Goal: Information Seeking & Learning: Learn about a topic

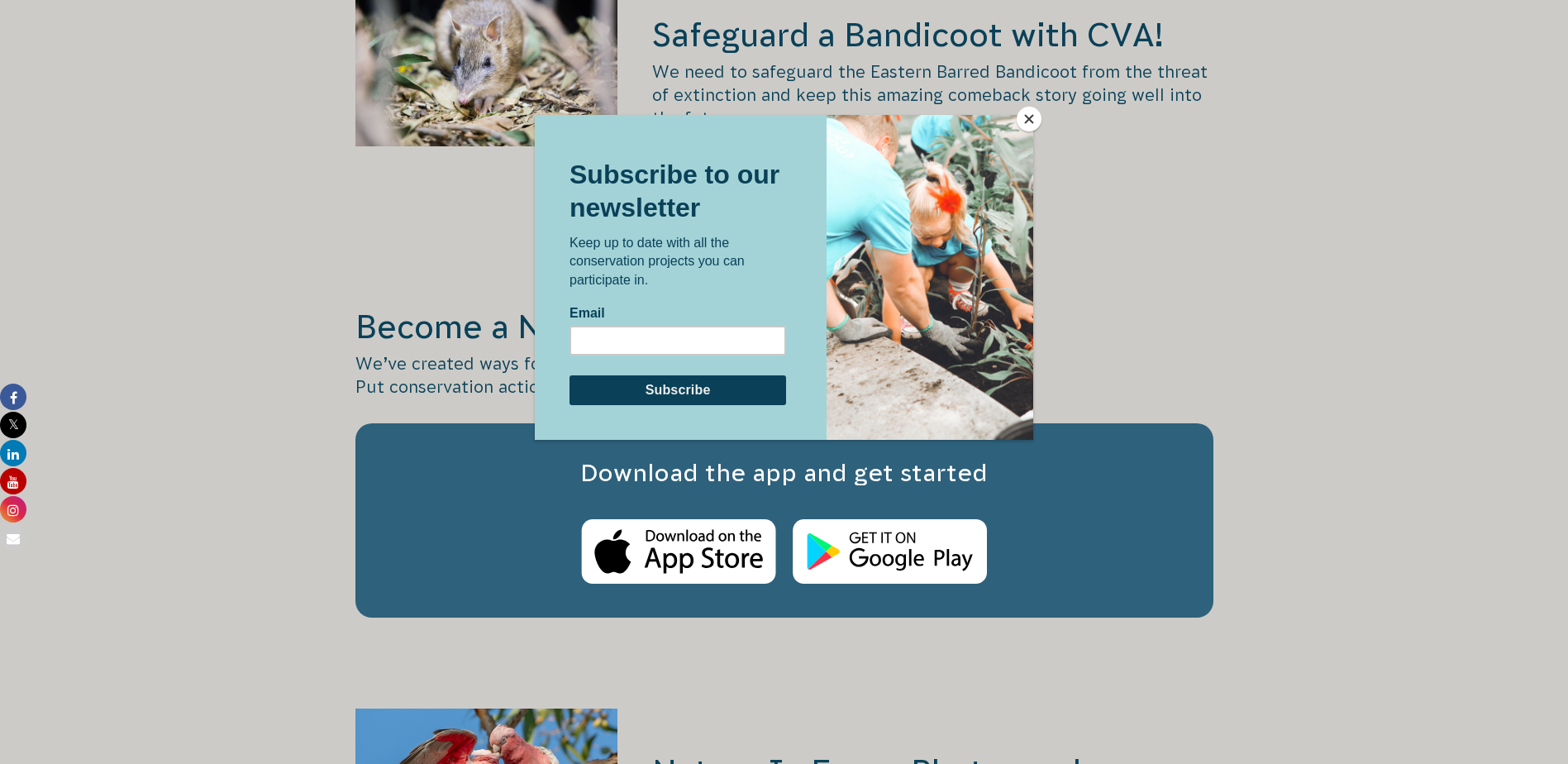
scroll to position [2728, 0]
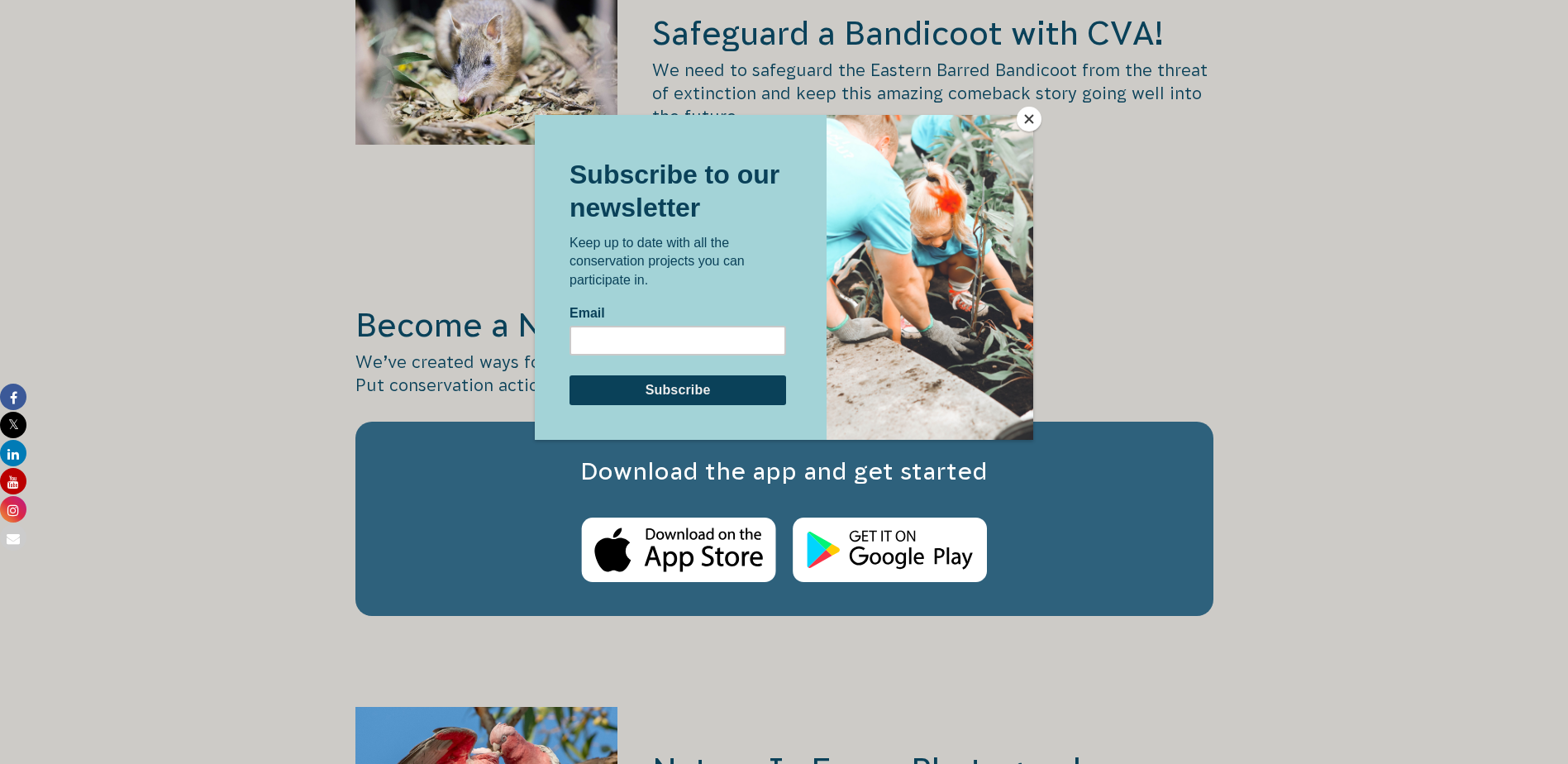
click at [1027, 120] on button "Close" at bounding box center [1029, 119] width 24 height 24
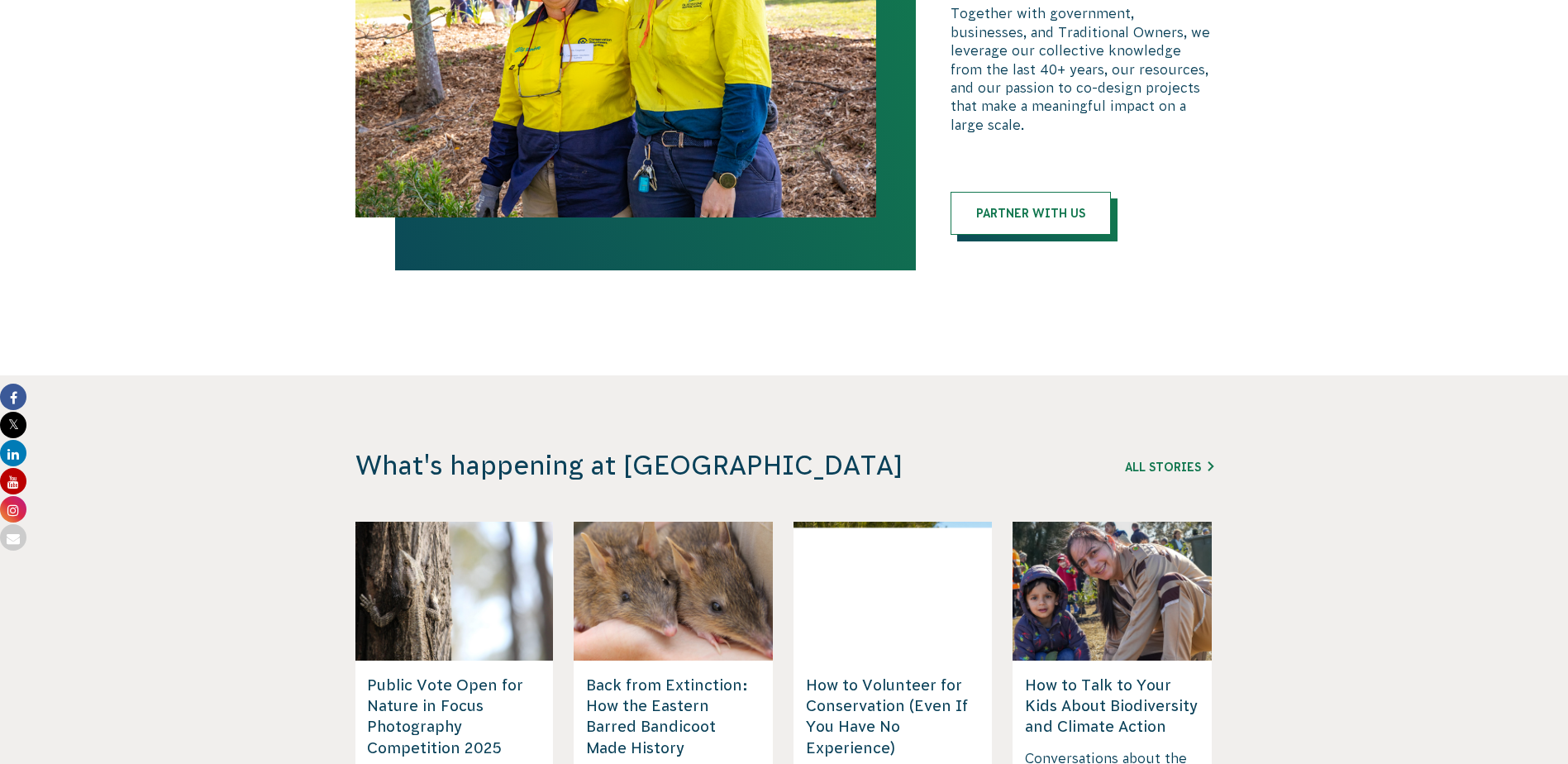
scroll to position [4050, 0]
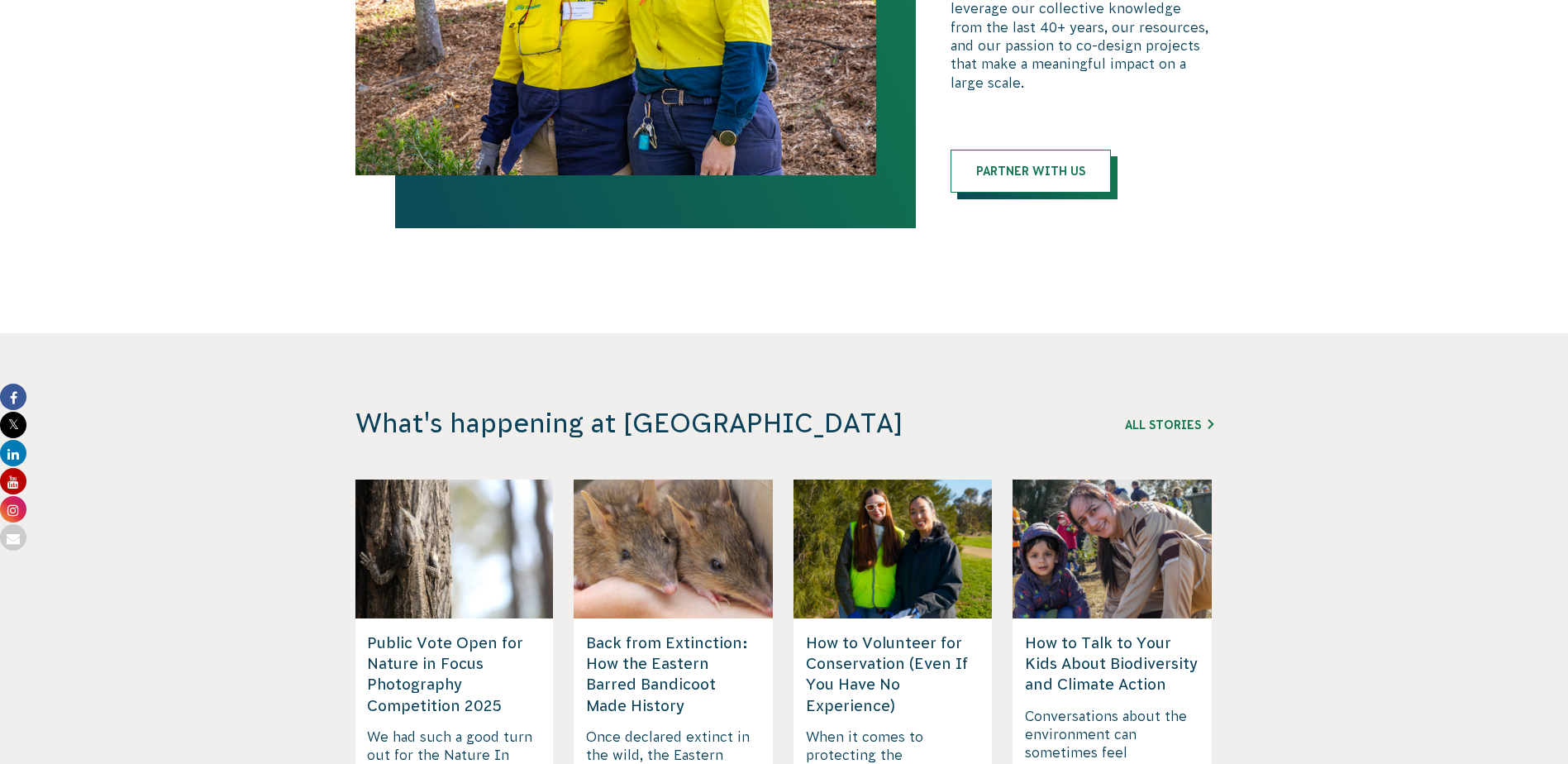
click at [877, 633] on h5 "How to Volunteer for Conservation (Even If You Have No Experience)" at bounding box center [893, 674] width 174 height 83
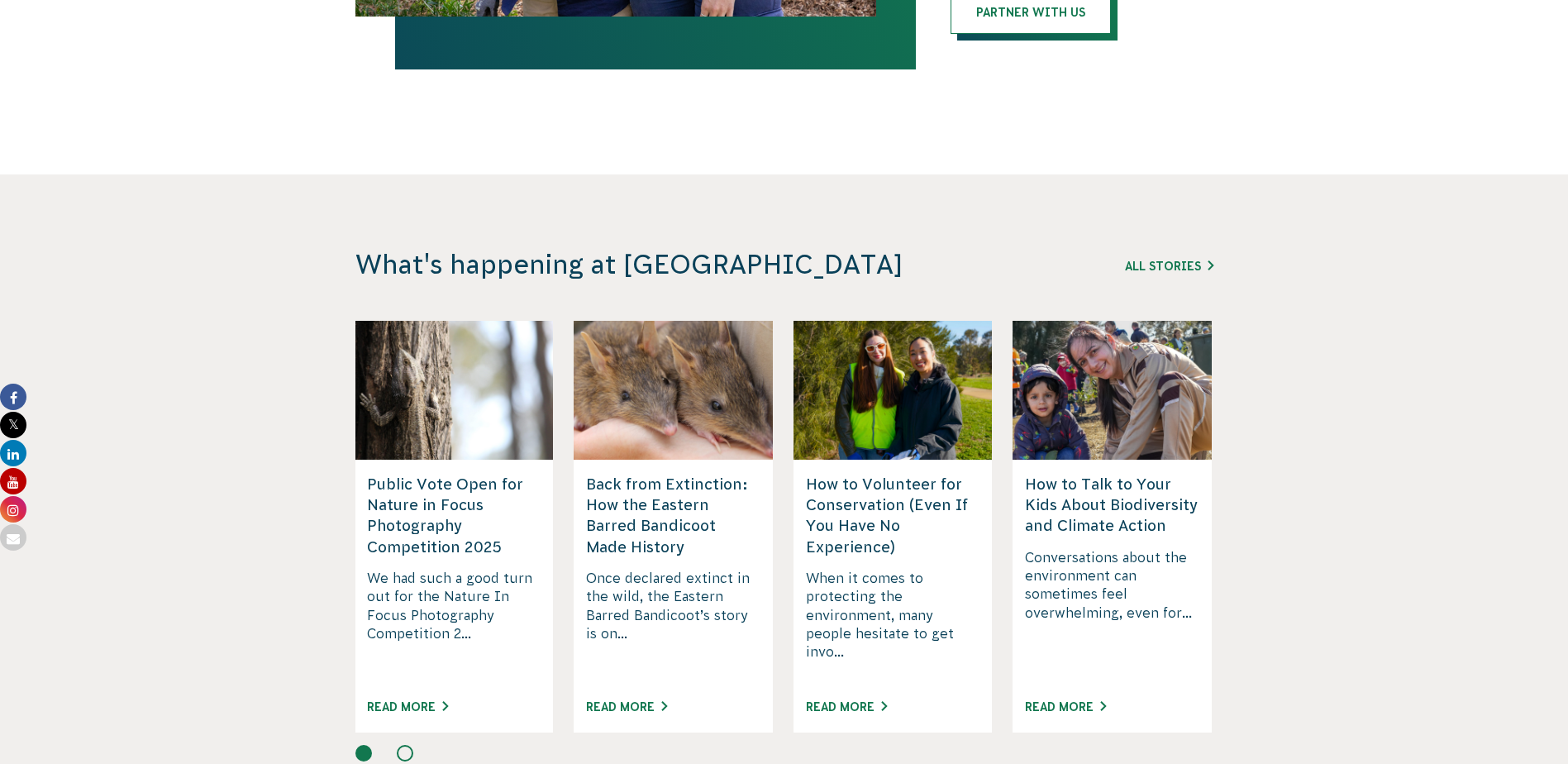
scroll to position [4215, 0]
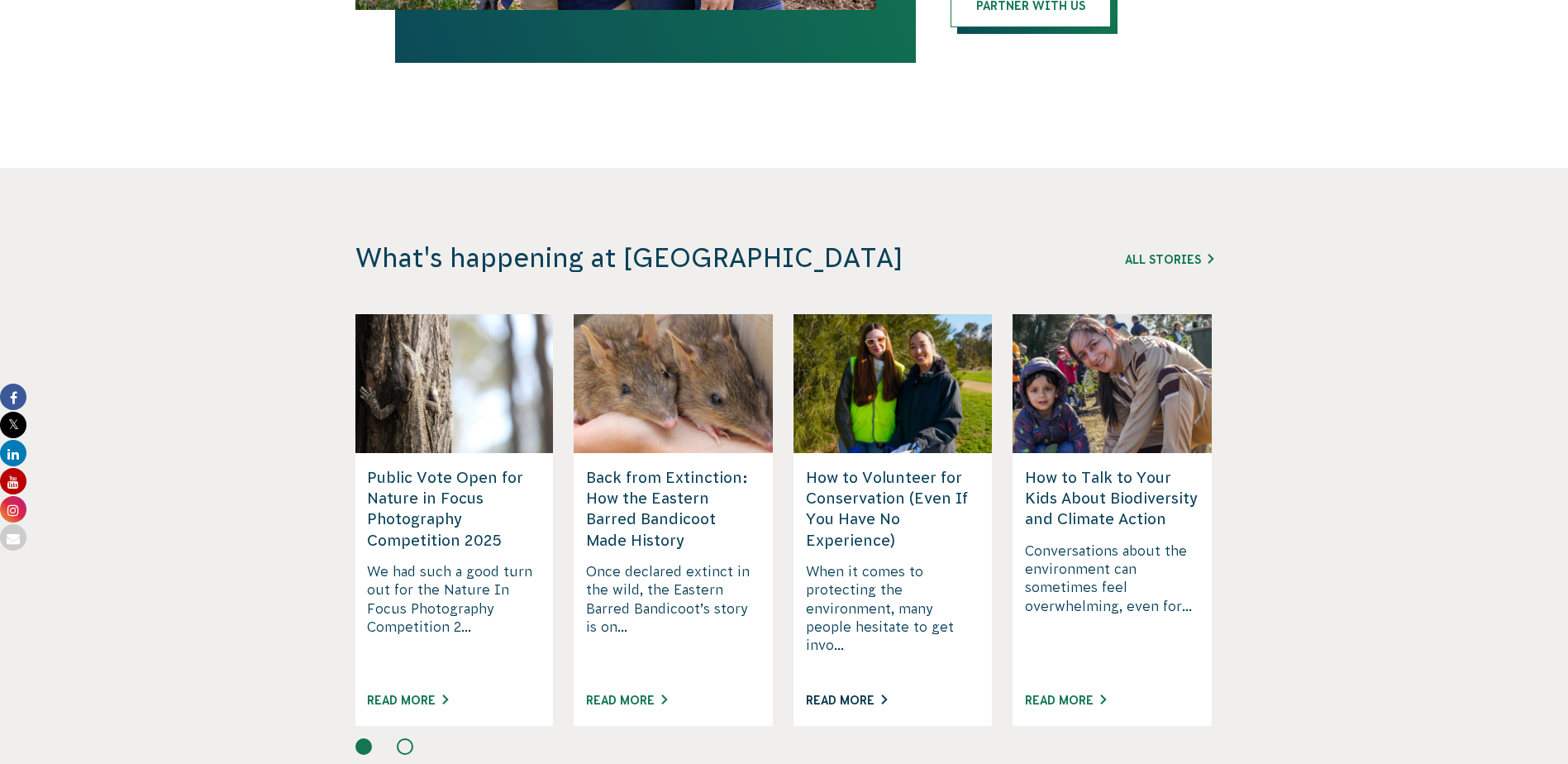
click at [858, 693] on link "Read More" at bounding box center [846, 700] width 81 height 14
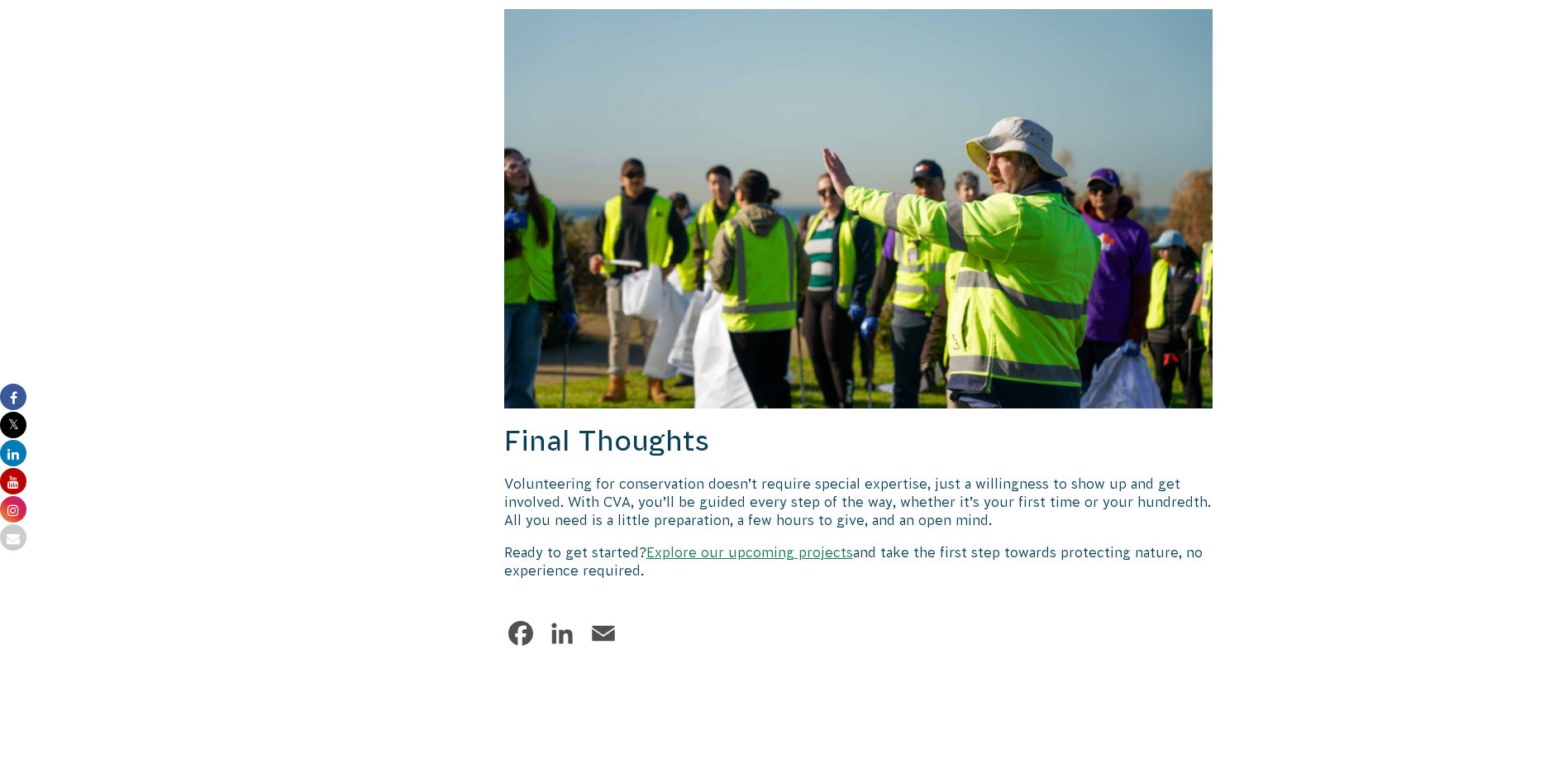
scroll to position [2231, 0]
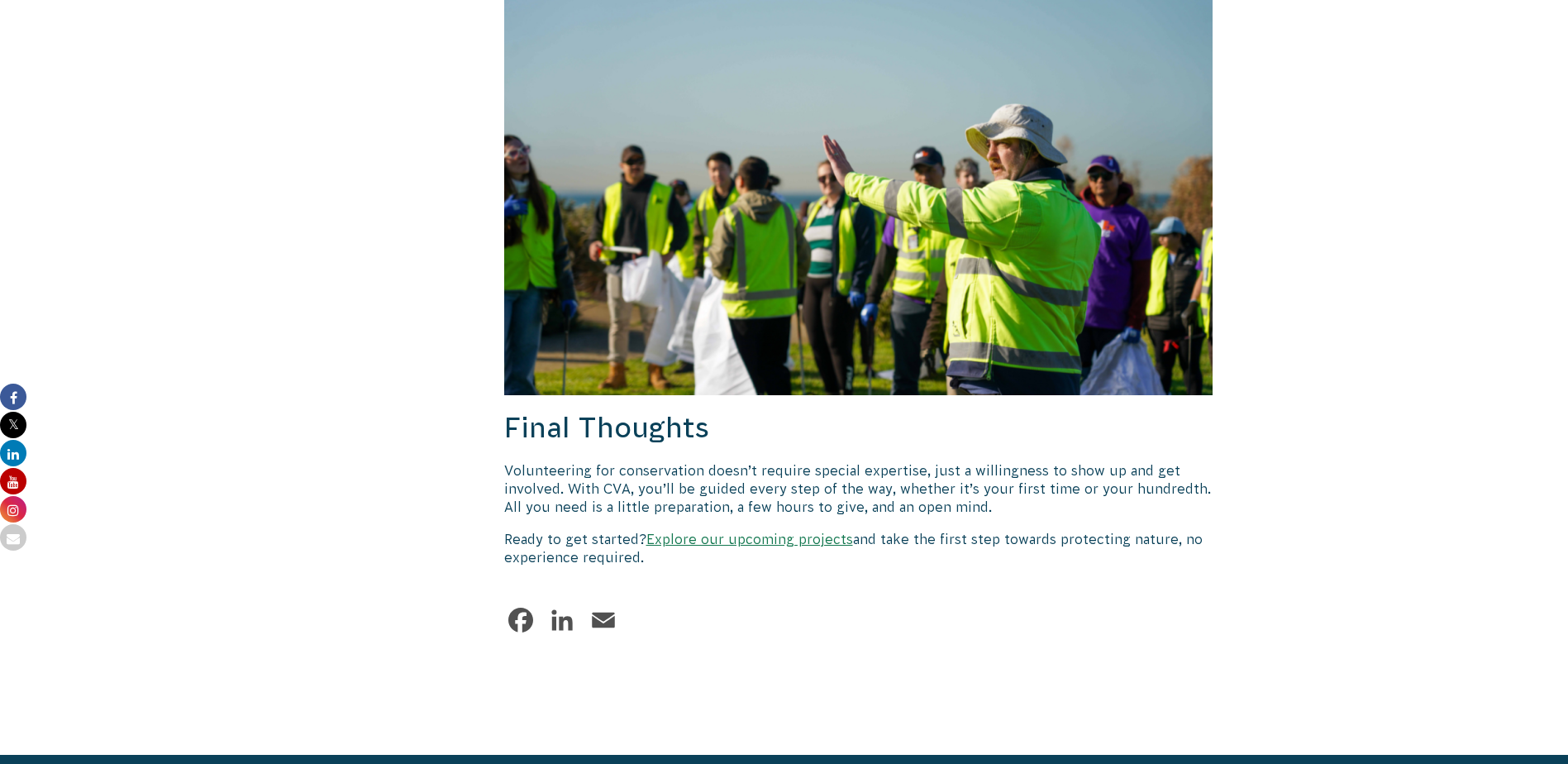
click at [712, 531] on link "Explore our upcoming projects" at bounding box center [750, 538] width 207 height 15
